Goal: Information Seeking & Learning: Find specific fact

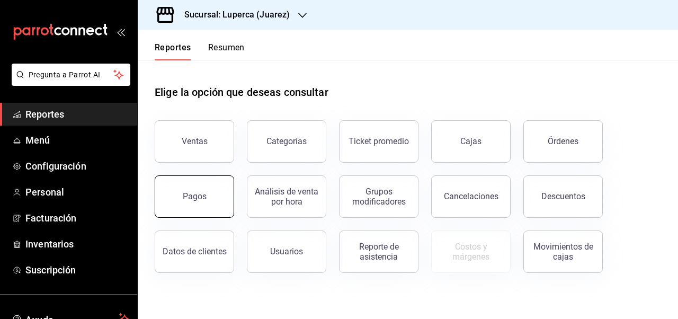
click at [212, 200] on button "Pagos" at bounding box center [195, 196] width 80 height 42
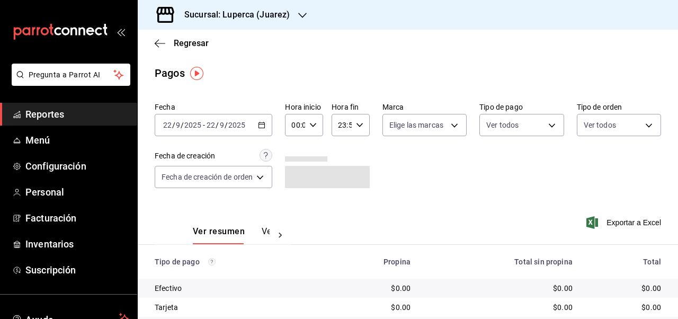
click at [268, 127] on div "[DATE] [DATE] - [DATE] [DATE]" at bounding box center [214, 125] width 118 height 22
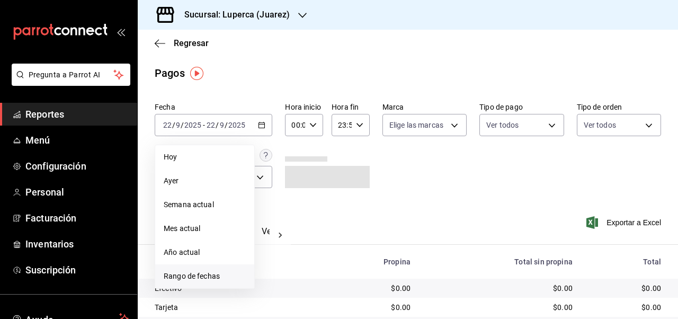
click at [216, 275] on span "Rango de fechas" at bounding box center [205, 276] width 82 height 11
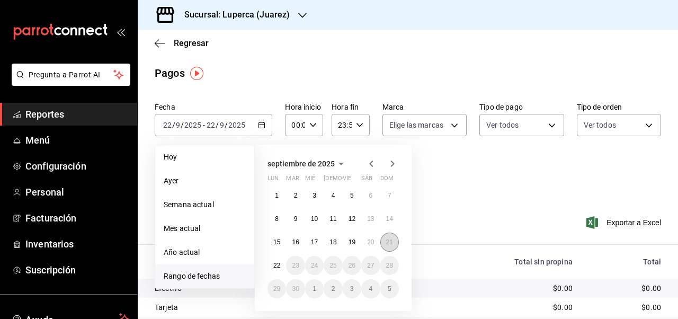
click at [387, 242] on abbr "21" at bounding box center [389, 242] width 7 height 7
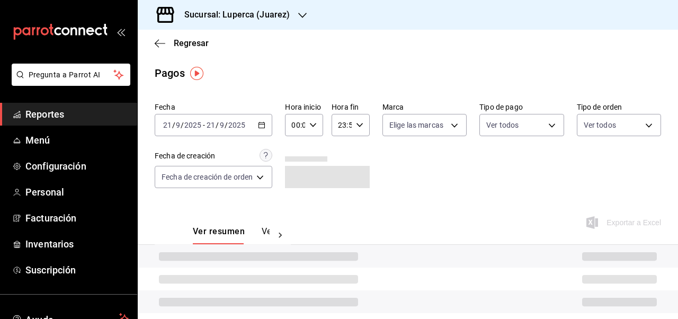
click at [440, 202] on div "Ver resumen Ver pagos Exportar a Excel" at bounding box center [408, 229] width 541 height 56
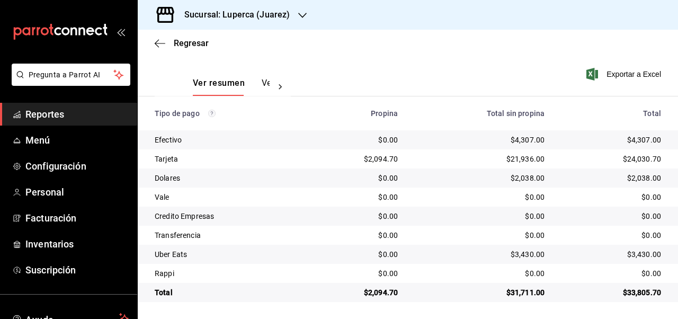
scroll to position [148, 0]
click at [528, 139] on div "$4,307.00" at bounding box center [480, 140] width 130 height 11
copy div "4,307.00"
click at [528, 156] on div "$21,936.00" at bounding box center [480, 159] width 130 height 11
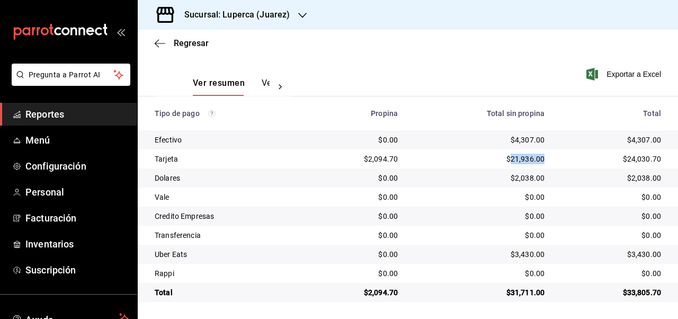
click at [528, 156] on div "$21,936.00" at bounding box center [480, 159] width 130 height 11
copy div "21,936.00"
click at [530, 175] on div "$2,038.00" at bounding box center [480, 178] width 130 height 11
click at [528, 179] on div "$2,038.00" at bounding box center [480, 178] width 130 height 11
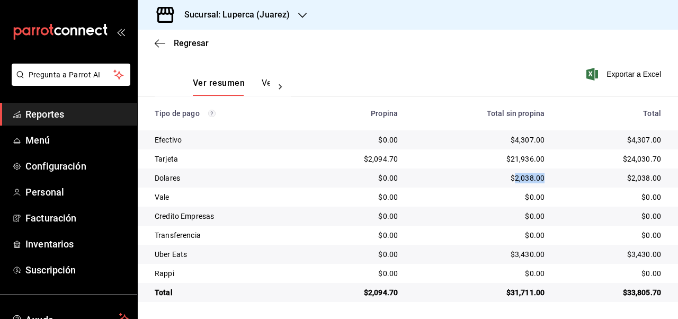
click at [528, 179] on div "$2,038.00" at bounding box center [480, 178] width 130 height 11
copy div "2,038.00"
click at [525, 254] on div "$3,430.00" at bounding box center [480, 254] width 130 height 11
copy div "3,430.00"
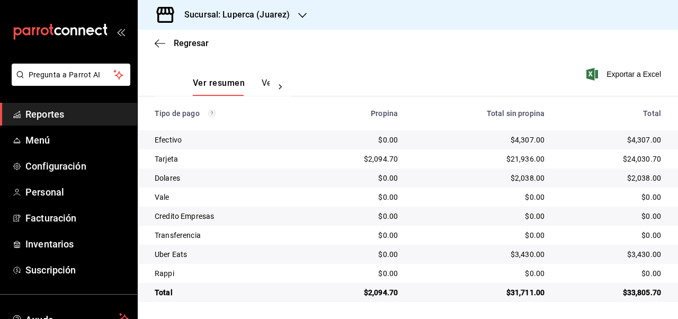
click at [380, 157] on div "$2,094.70" at bounding box center [356, 159] width 83 height 11
copy div "2,094.70"
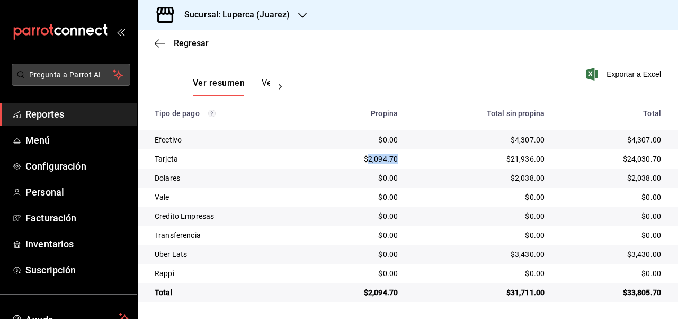
scroll to position [0, 0]
